Goal: Complete application form

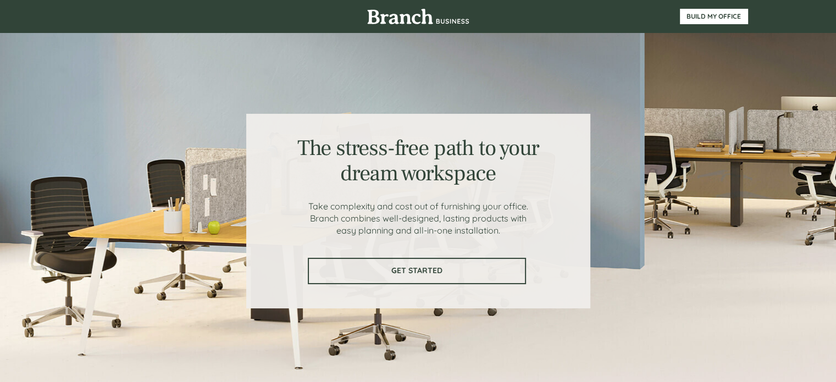
click at [444, 268] on span "GET STARTED" at bounding box center [417, 270] width 216 height 9
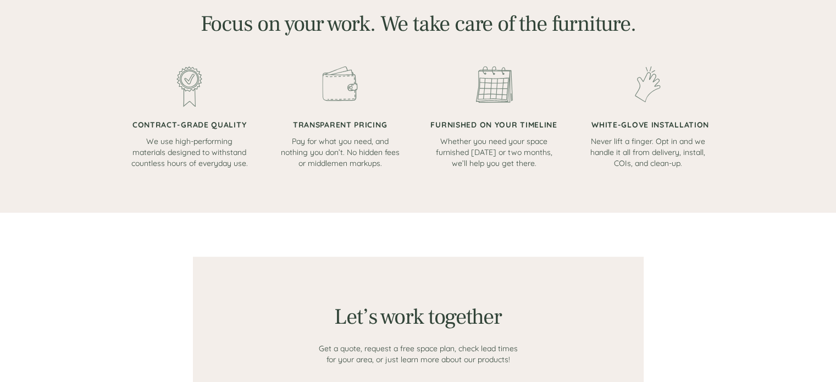
scroll to position [642, 0]
click at [363, 124] on span "TRANSPARENT PRICING" at bounding box center [340, 123] width 94 height 10
click at [338, 173] on div at bounding box center [419, 86] width 660 height 249
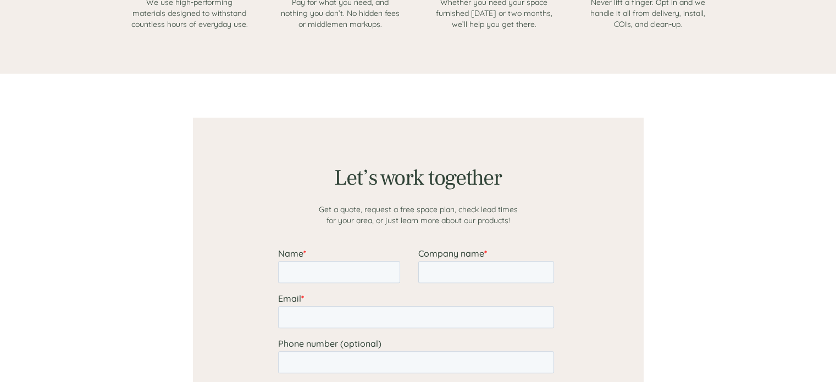
scroll to position [778, 0]
click at [342, 270] on input "Name *" at bounding box center [339, 274] width 122 height 22
type input "[PERSON_NAME]"
click at [443, 270] on input "Company name *" at bounding box center [486, 274] width 136 height 22
type input "New Venture Escrow"
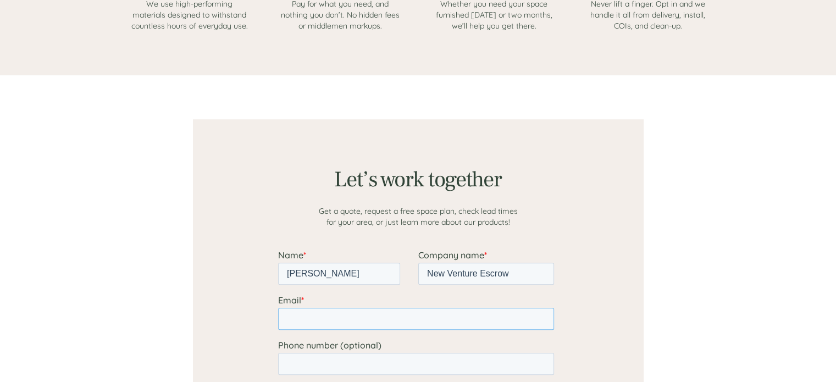
click at [380, 314] on input "Email *" at bounding box center [416, 319] width 276 height 22
click at [302, 321] on input "[EMAIL_ADDRESS][DOMAIN_NAME]" at bounding box center [416, 319] width 276 height 22
type input "[PERSON_NAME][EMAIL_ADDRESS][DOMAIN_NAME]"
click at [308, 365] on input "Phone number (optional)" at bounding box center [416, 364] width 276 height 22
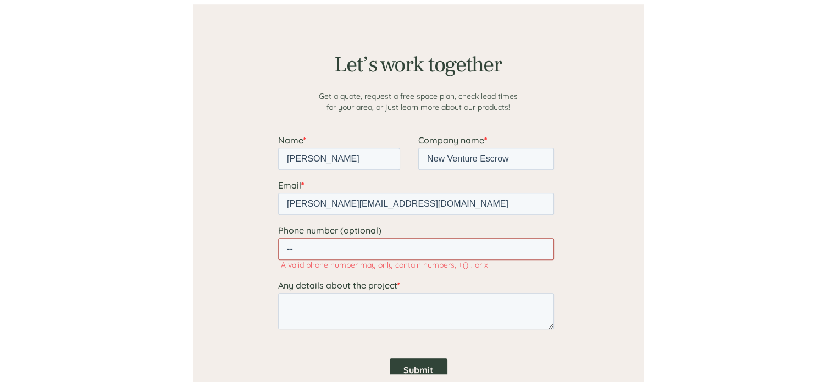
scroll to position [954, 0]
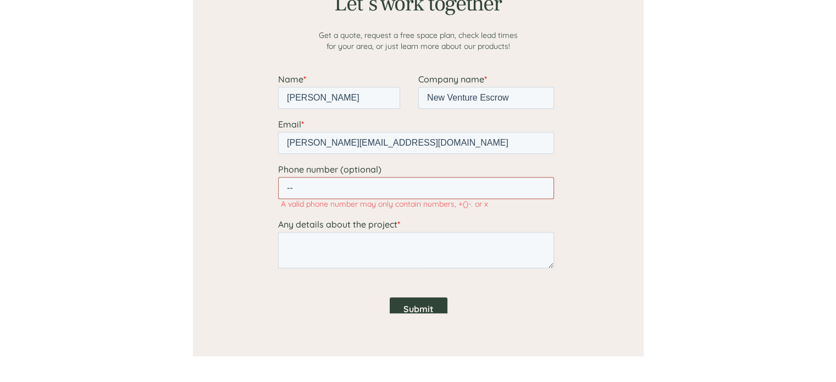
type input "--"
click at [382, 244] on textarea "Any details about the project *" at bounding box center [416, 250] width 276 height 36
click at [416, 302] on div "Submit" at bounding box center [418, 319] width 280 height 42
click at [394, 249] on textarea "Any details about the project *" at bounding box center [416, 250] width 276 height 36
type textarea "Need new custom furniture for several future expantion plans"
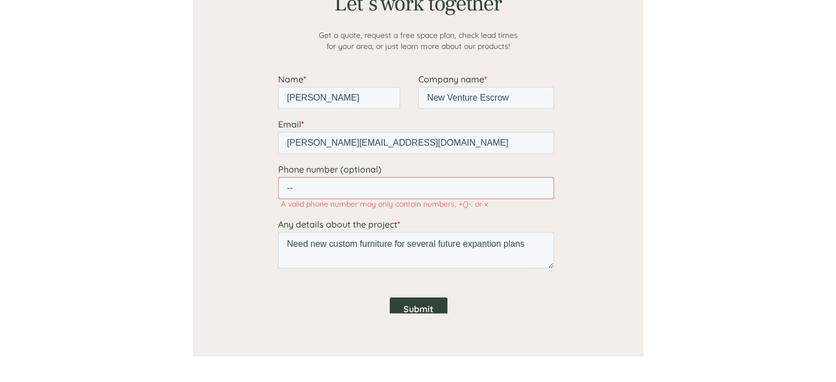
click at [417, 304] on input "Submit" at bounding box center [418, 308] width 58 height 23
click at [489, 246] on textarea "Need new custom furniture for several future expantion plans" at bounding box center [416, 250] width 276 height 36
click at [419, 299] on input "Submit" at bounding box center [418, 308] width 58 height 23
click at [395, 185] on input "--" at bounding box center [416, 188] width 276 height 22
type input "-"
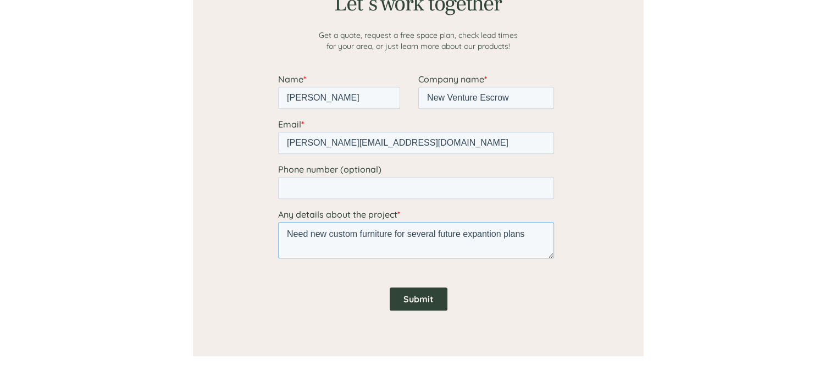
click at [489, 229] on textarea "Need new custom furniture for several future expantion plans" at bounding box center [416, 240] width 276 height 36
type textarea "Need new custom furniture for several future expansion plans"
click at [423, 308] on input "Submit" at bounding box center [418, 299] width 58 height 23
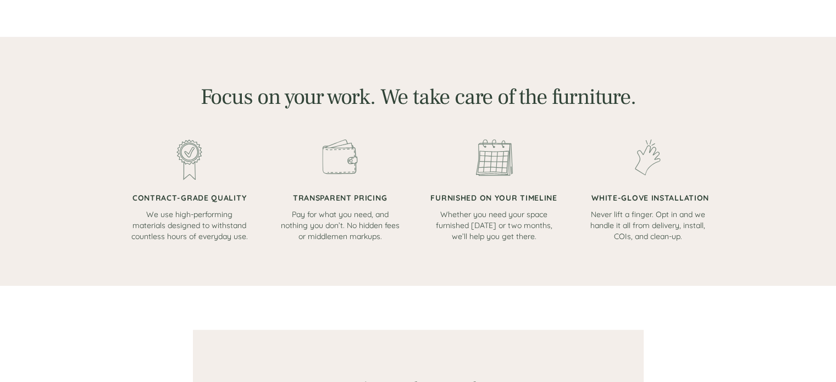
scroll to position [0, 0]
